Goal: Information Seeking & Learning: Learn about a topic

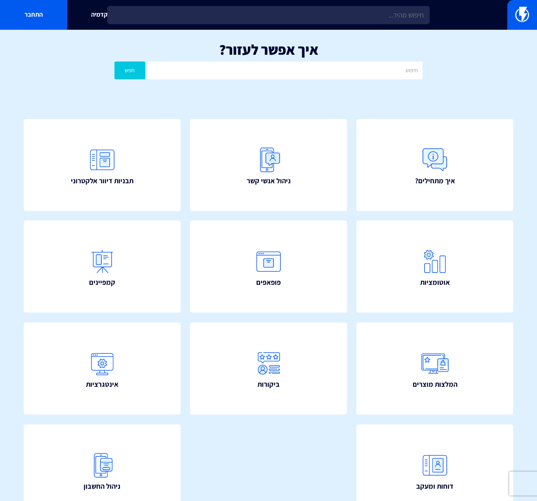
drag, startPoint x: 136, startPoint y: 77, endPoint x: 183, endPoint y: 4, distance: 86.6
click at [153, 48] on div "איך אפשר לעזור? חפש" at bounding box center [268, 62] width 537 height 65
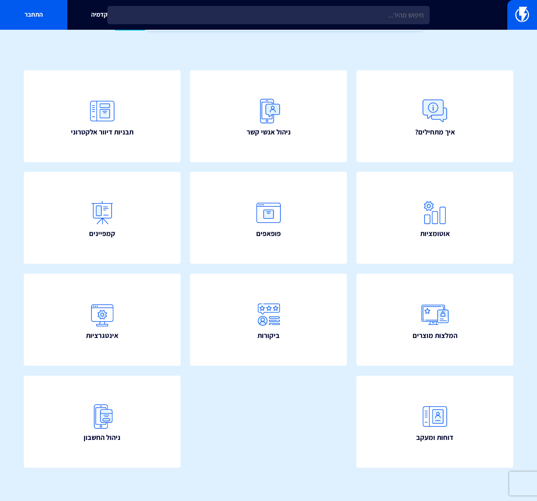
click at [115, 13] on button "חפש" at bounding box center [130, 22] width 31 height 18
click at [357, 70] on link "איך מתחילים?" at bounding box center [435, 116] width 157 height 92
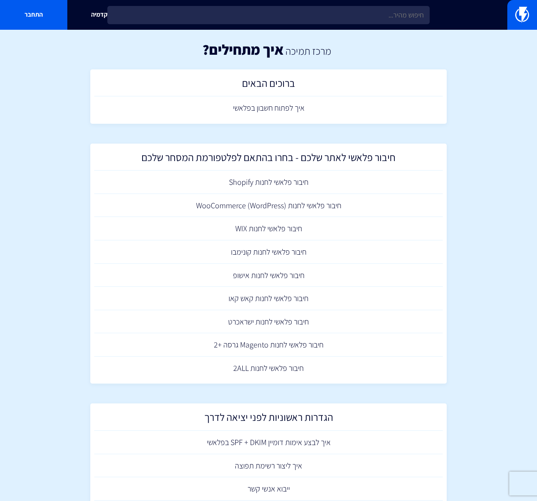
click at [508, 0] on link at bounding box center [523, 15] width 30 height 30
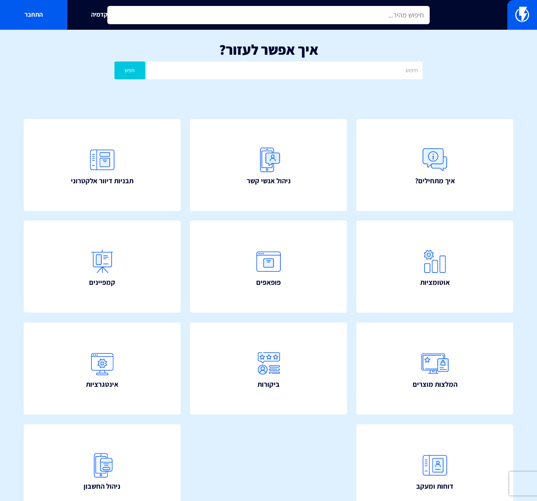
scroll to position [49, 0]
